Goal: Task Accomplishment & Management: Manage account settings

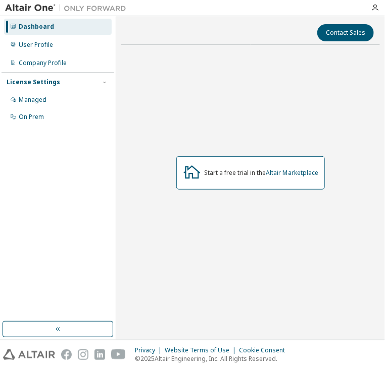
click at [31, 9] on img at bounding box center [68, 8] width 126 height 10
drag, startPoint x: 31, startPoint y: 9, endPoint x: 159, endPoint y: -29, distance: 132.6
click at [159, 0] on html "Dashboard User Profile Company Profile License Settings Managed On Prem Contact…" at bounding box center [192, 184] width 385 height 369
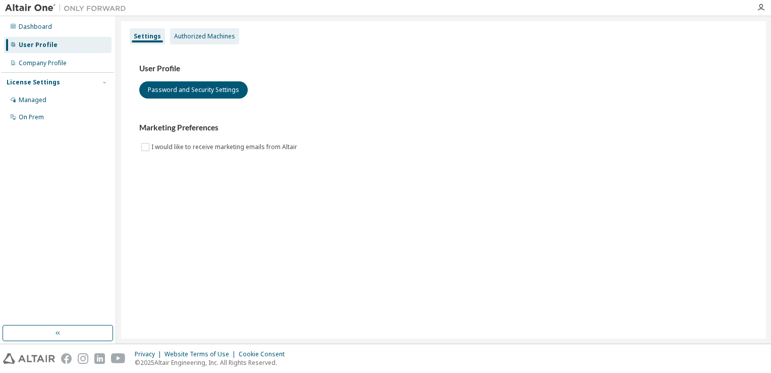
click at [198, 35] on div "Authorized Machines" at bounding box center [204, 36] width 61 height 8
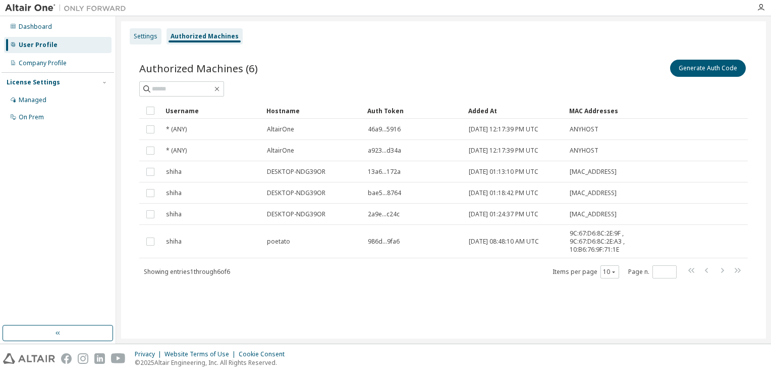
click at [140, 28] on div "Settings" at bounding box center [146, 36] width 32 height 16
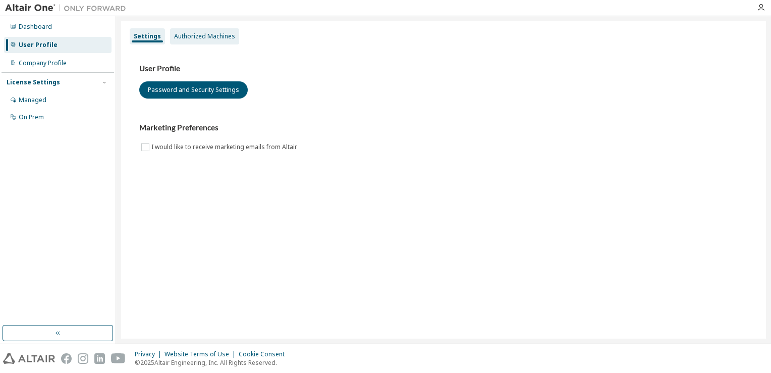
click at [185, 39] on div "Authorized Machines" at bounding box center [204, 36] width 61 height 8
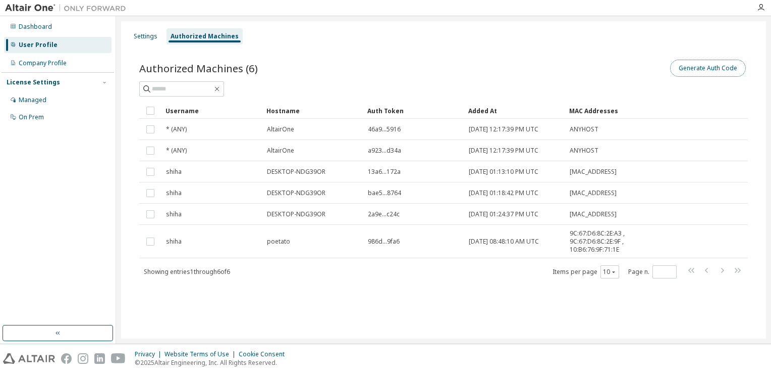
click at [705, 62] on button "Generate Auth Code" at bounding box center [708, 68] width 76 height 17
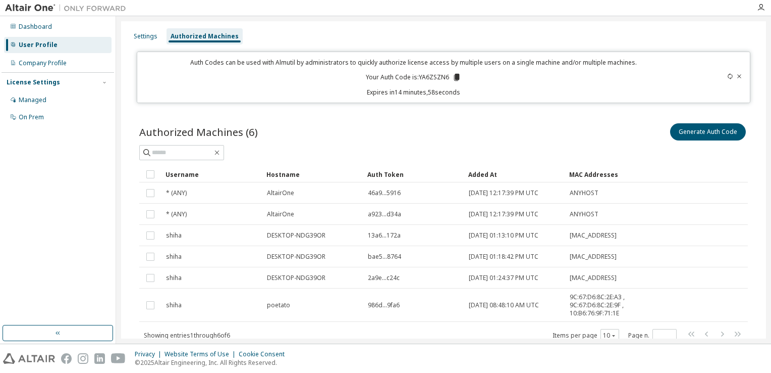
click at [454, 75] on icon at bounding box center [457, 77] width 6 height 7
drag, startPoint x: 451, startPoint y: 78, endPoint x: 453, endPoint y: 72, distance: 6.4
click at [453, 72] on div "Auth Codes can be used with Almutil by administrators to quickly authorize lice…" at bounding box center [413, 77] width 541 height 38
click at [454, 79] on icon at bounding box center [457, 77] width 6 height 7
click at [454, 78] on icon at bounding box center [457, 77] width 6 height 7
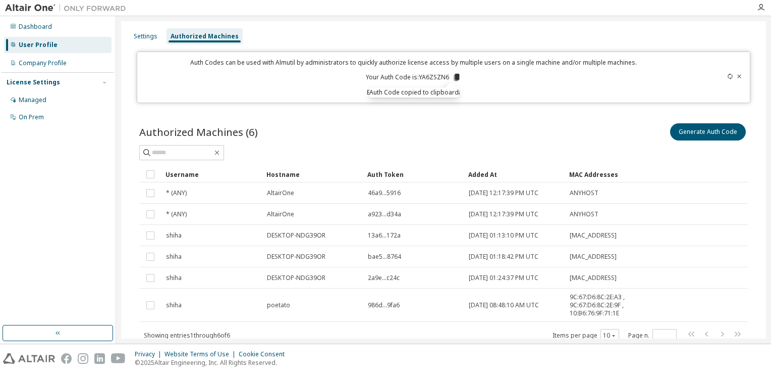
click at [727, 76] on icon at bounding box center [730, 76] width 6 height 6
drag, startPoint x: 724, startPoint y: 80, endPoint x: 479, endPoint y: 127, distance: 249.8
click at [479, 127] on div "Generate Auth Code" at bounding box center [596, 131] width 304 height 21
click at [452, 79] on icon at bounding box center [455, 77] width 6 height 7
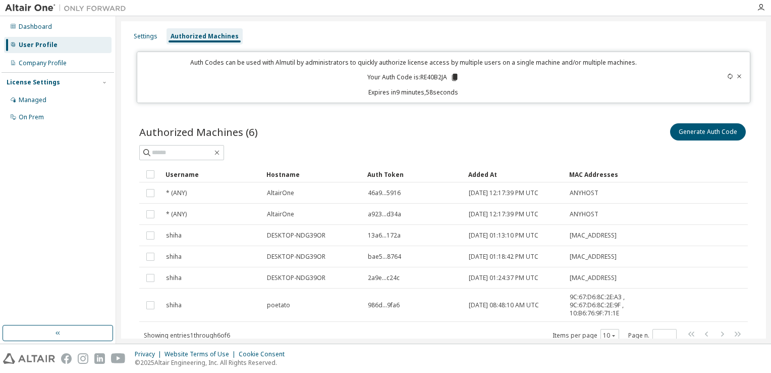
scroll to position [35, 0]
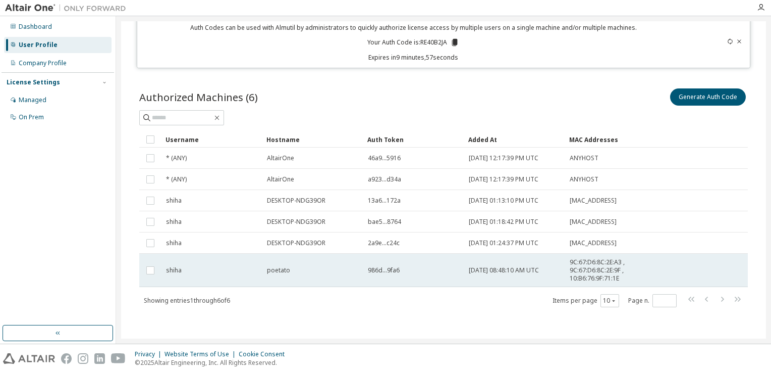
click at [276, 266] on span "poetato" at bounding box center [278, 270] width 23 height 8
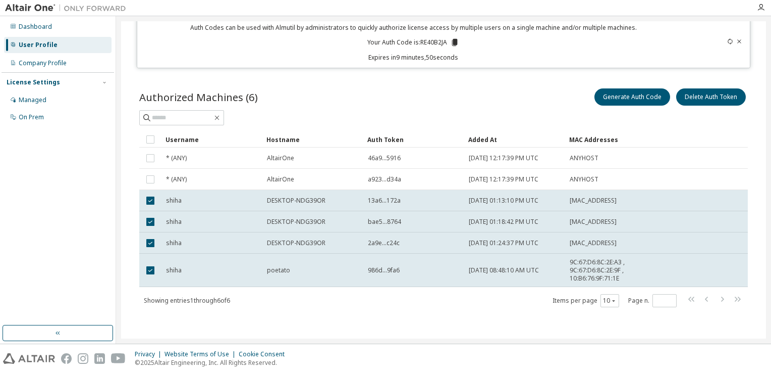
click at [149, 191] on td at bounding box center [150, 200] width 22 height 21
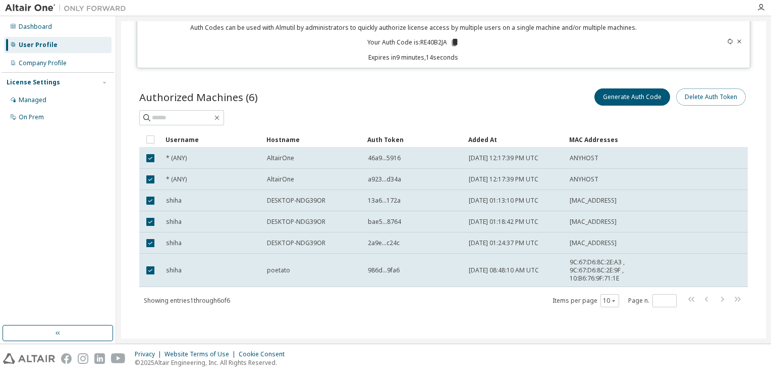
click at [691, 96] on button "Delete Auth Token" at bounding box center [711, 96] width 70 height 17
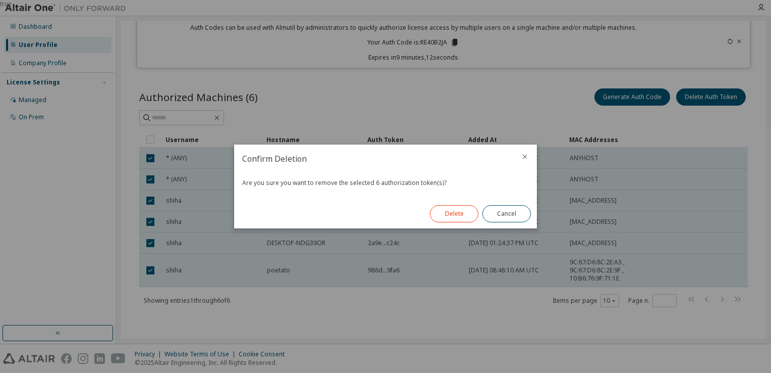
click at [444, 222] on button "Delete" at bounding box center [454, 213] width 48 height 17
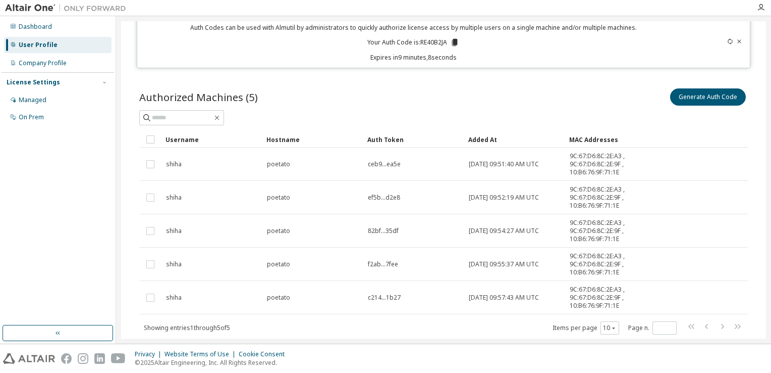
scroll to position [63, 0]
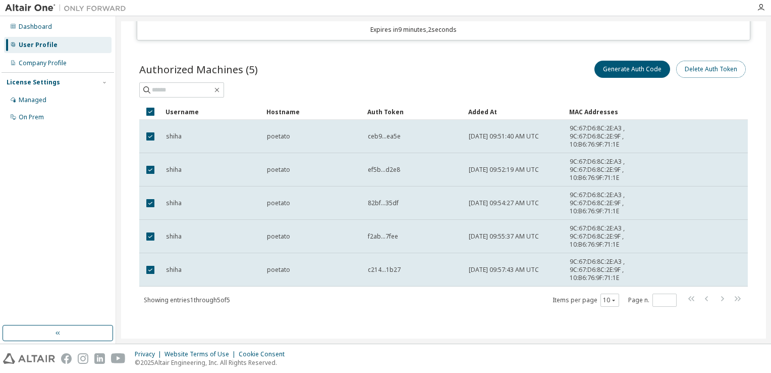
click at [699, 74] on button "Delete Auth Token" at bounding box center [711, 69] width 70 height 17
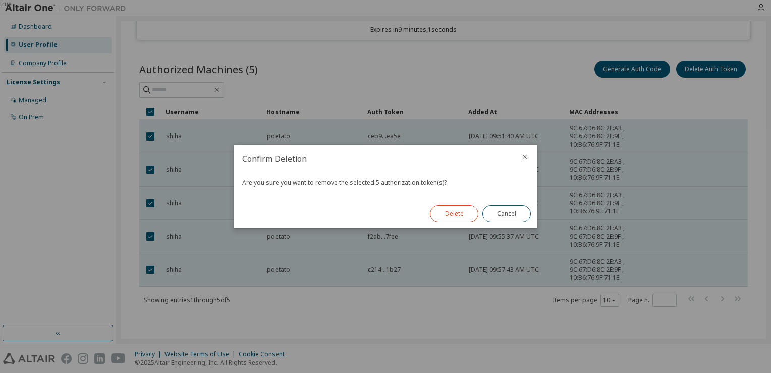
click at [450, 216] on button "Delete" at bounding box center [454, 213] width 48 height 17
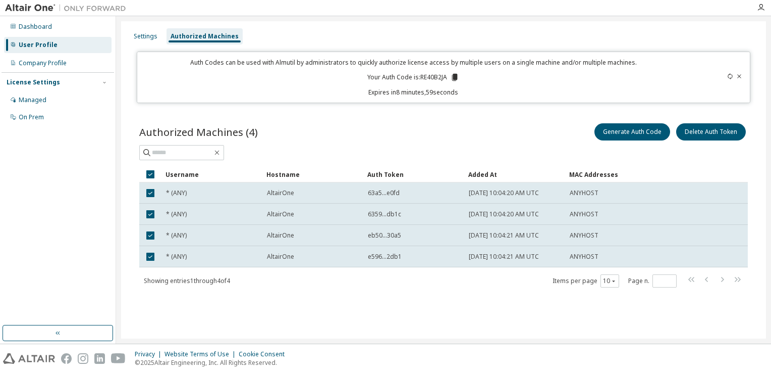
scroll to position [0, 0]
click at [730, 137] on button "Delete Auth Token" at bounding box center [711, 131] width 70 height 17
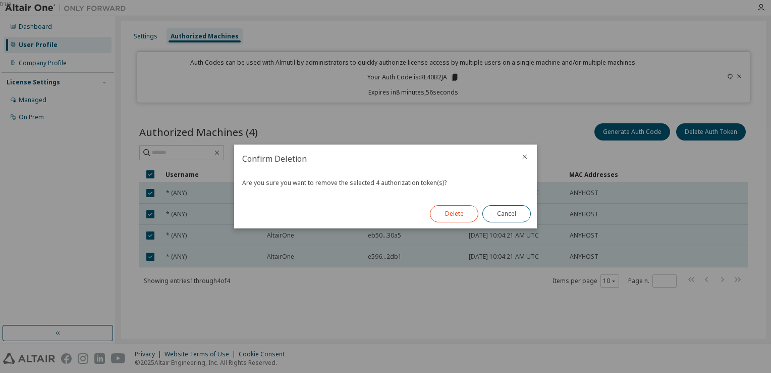
click at [462, 213] on button "Delete" at bounding box center [454, 213] width 48 height 17
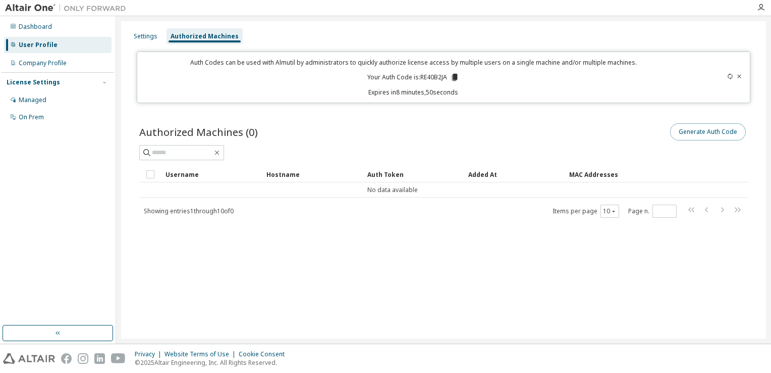
click at [709, 134] on button "Generate Auth Code" at bounding box center [708, 131] width 76 height 17
click at [730, 76] on icon at bounding box center [730, 76] width 6 height 6
click at [457, 76] on icon at bounding box center [459, 77] width 6 height 7
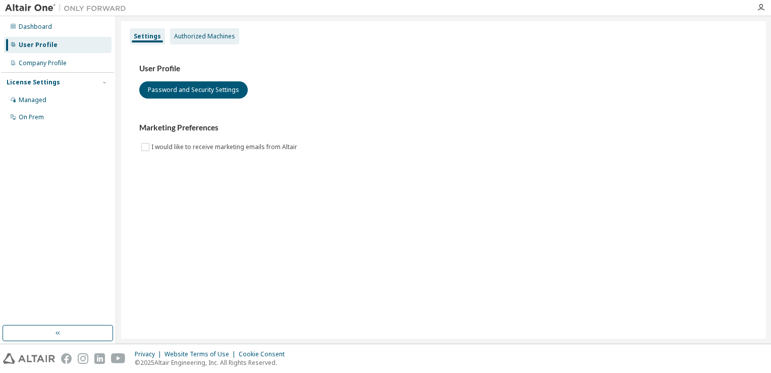
click at [210, 39] on div "Authorized Machines" at bounding box center [204, 36] width 61 height 8
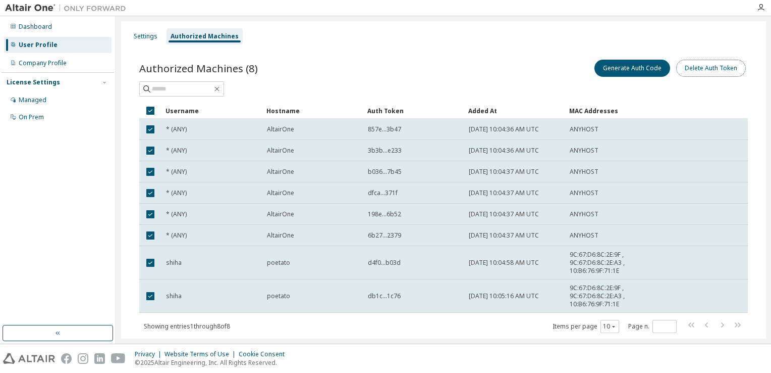
click at [717, 68] on button "Delete Auth Token" at bounding box center [711, 68] width 70 height 17
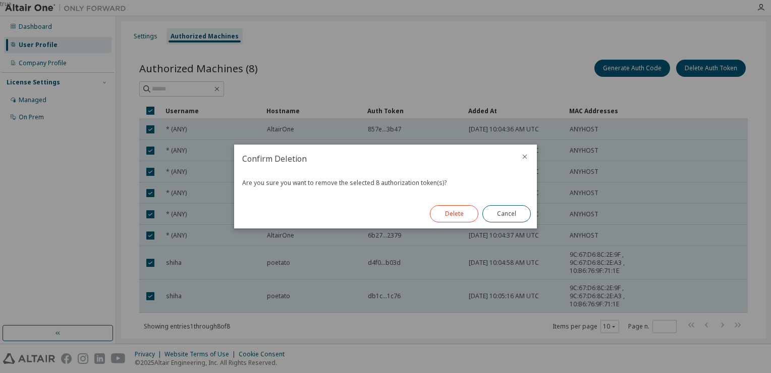
click at [460, 210] on button "Delete" at bounding box center [454, 213] width 48 height 17
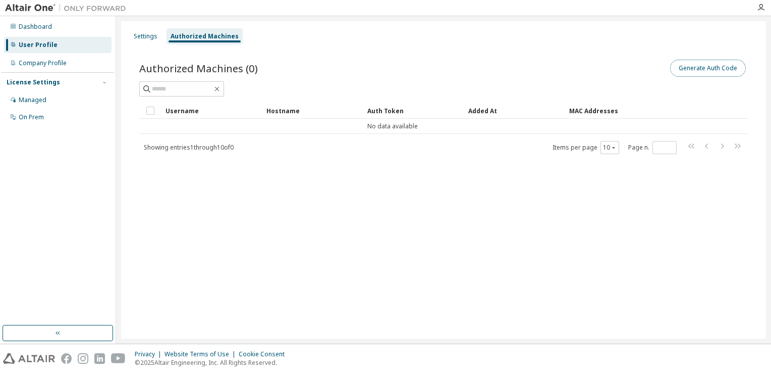
click at [697, 66] on button "Generate Auth Code" at bounding box center [708, 68] width 76 height 17
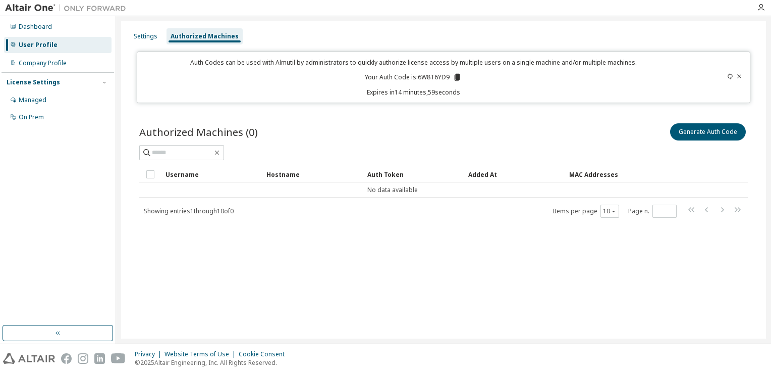
click at [455, 78] on icon at bounding box center [458, 77] width 6 height 7
